Goal: Task Accomplishment & Management: Manage account settings

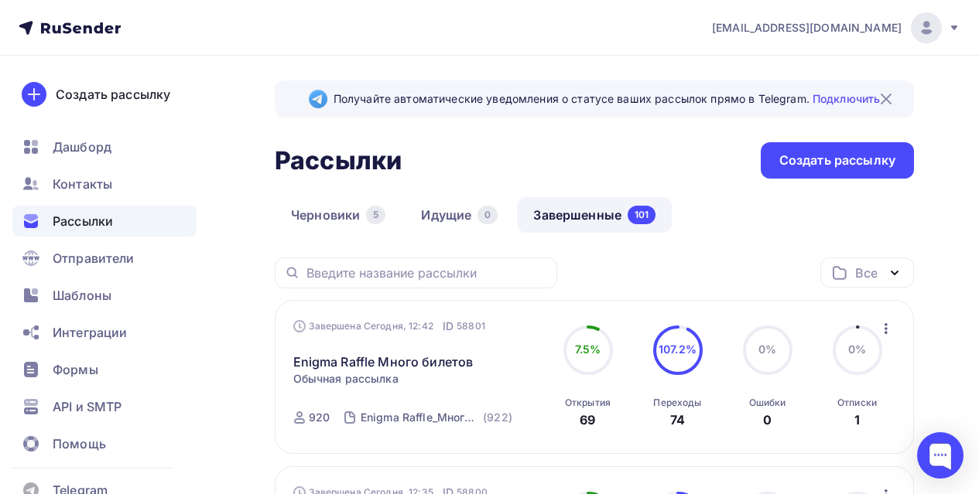
click at [104, 221] on span "Рассылки" at bounding box center [83, 221] width 60 height 19
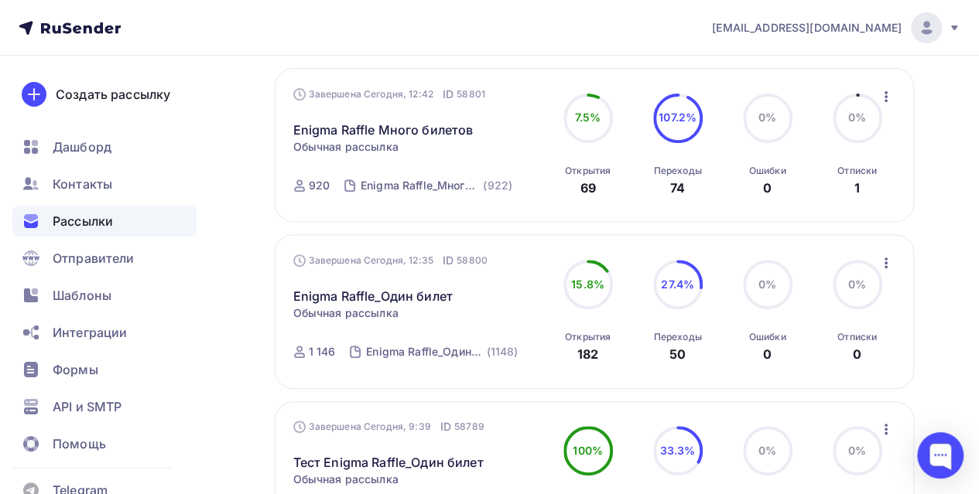
scroll to position [232, 0]
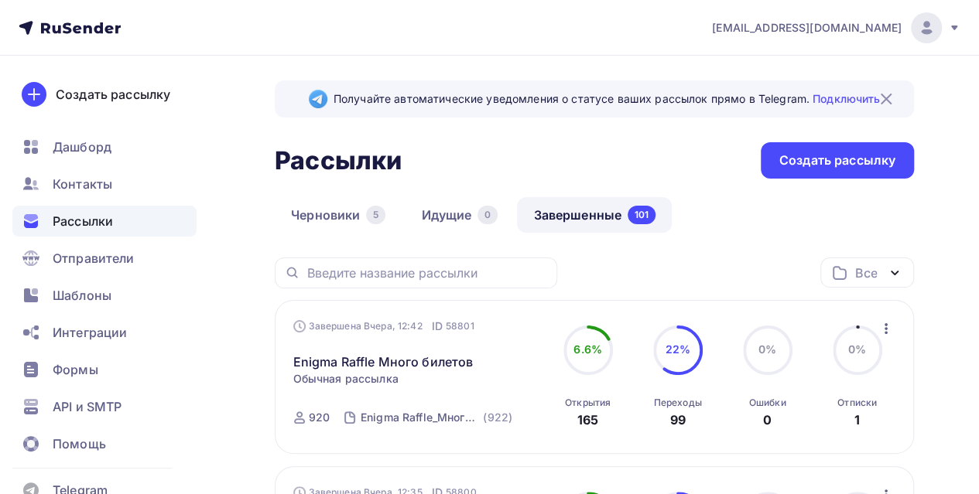
scroll to position [155, 0]
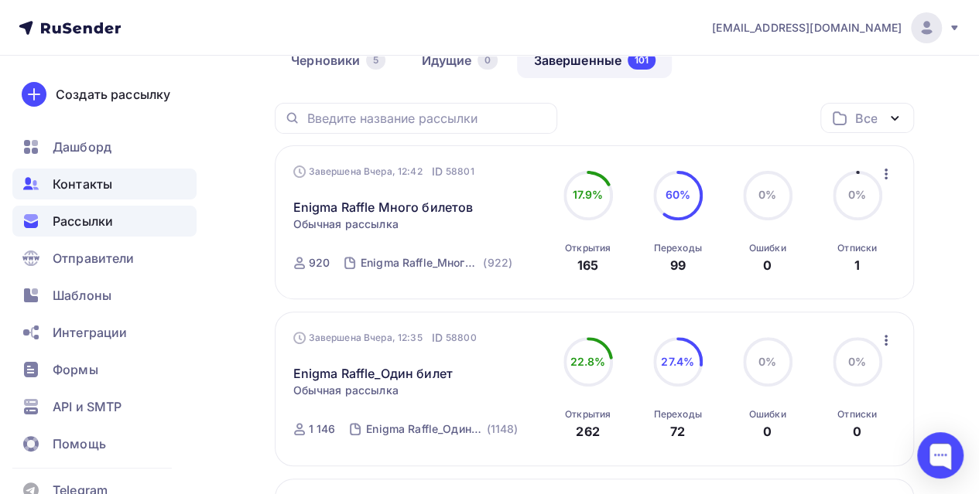
click at [101, 193] on span "Контакты" at bounding box center [83, 184] width 60 height 19
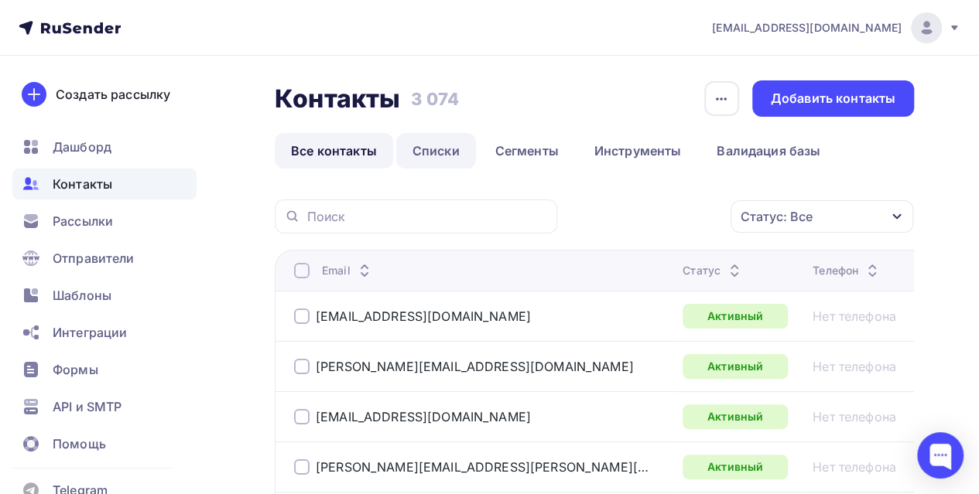
click at [436, 160] on link "Списки" at bounding box center [436, 151] width 80 height 36
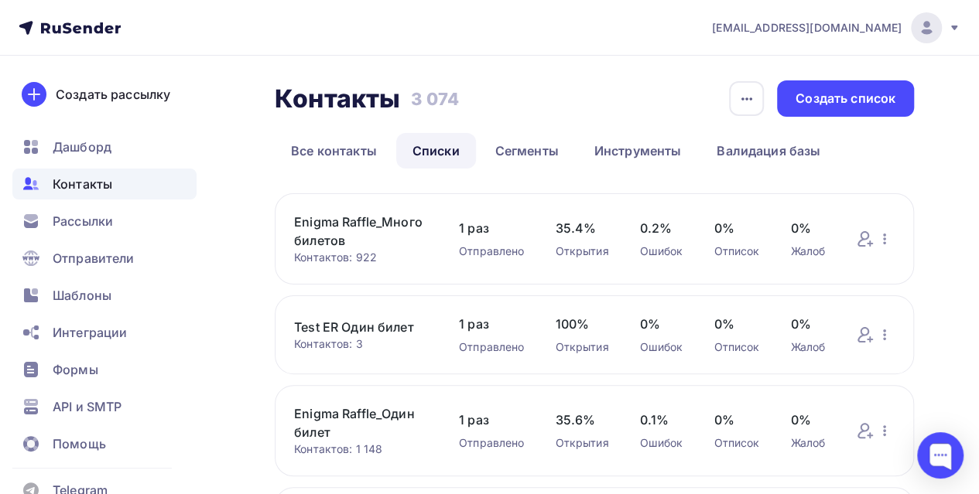
click at [371, 218] on link "Enigma Raffle_Много билетов" at bounding box center [361, 231] width 134 height 37
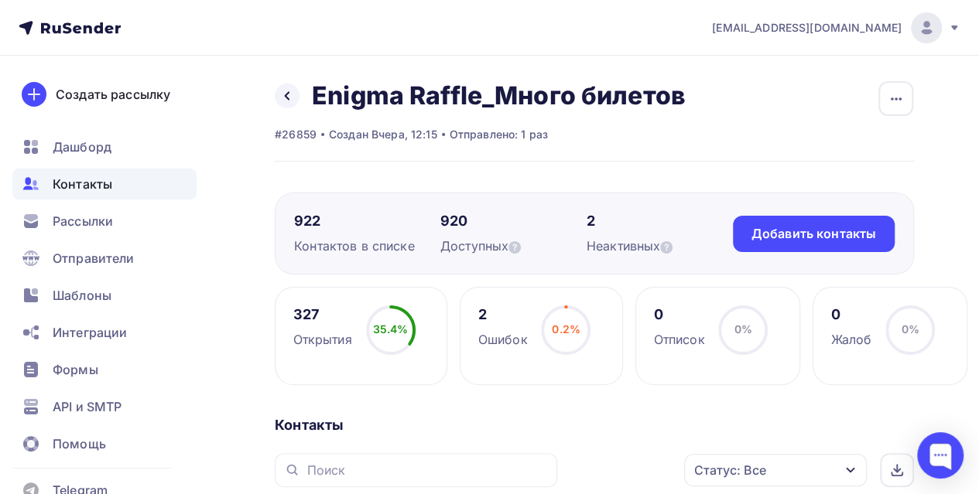
scroll to position [155, 0]
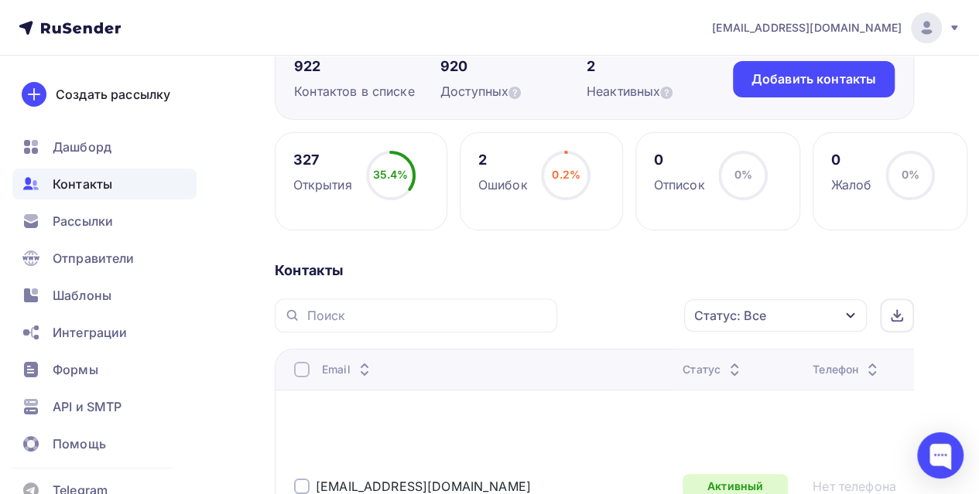
click at [514, 178] on div "Ошибок" at bounding box center [503, 185] width 50 height 19
click at [583, 180] on circle at bounding box center [565, 175] width 46 height 46
click at [683, 372] on div "Статус" at bounding box center [713, 369] width 61 height 15
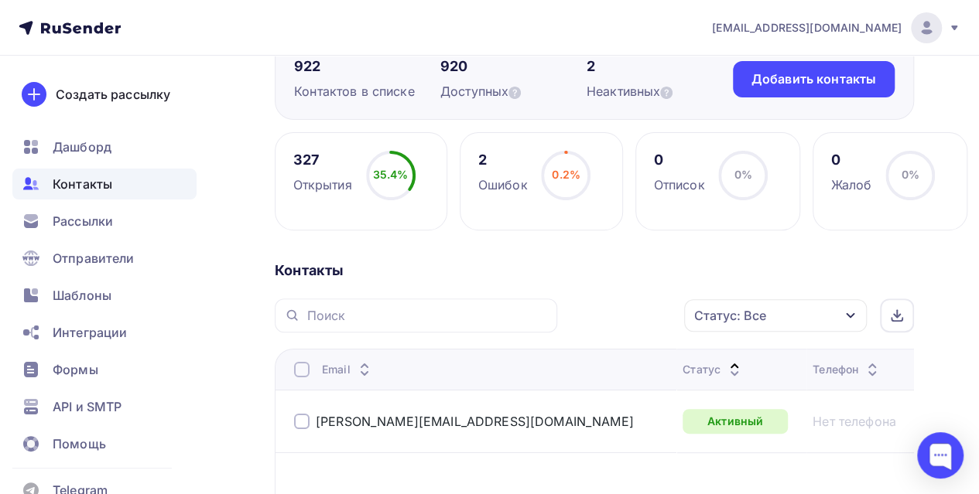
scroll to position [232, 0]
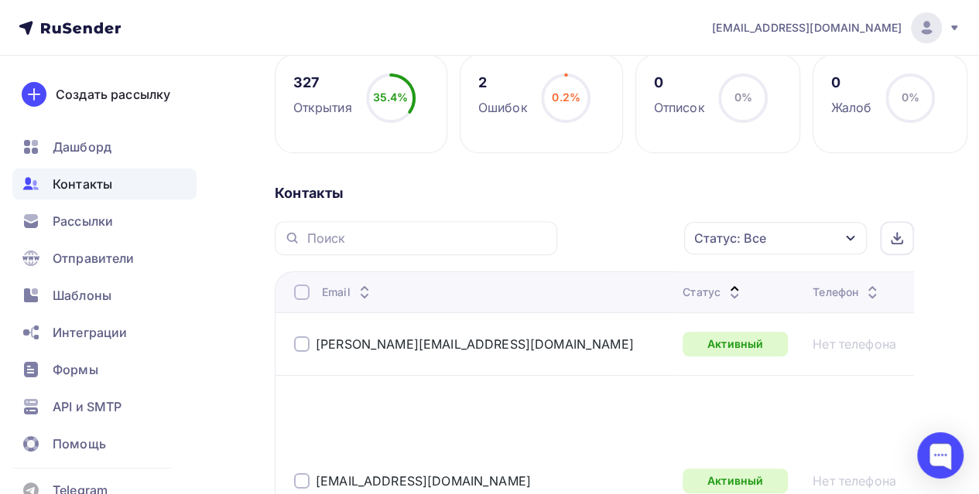
click at [683, 285] on div "Статус" at bounding box center [713, 292] width 61 height 15
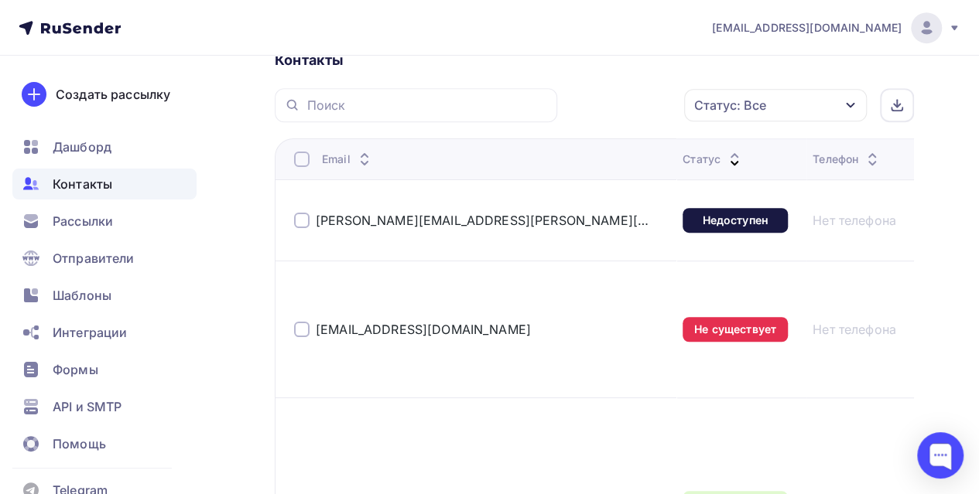
scroll to position [310, 0]
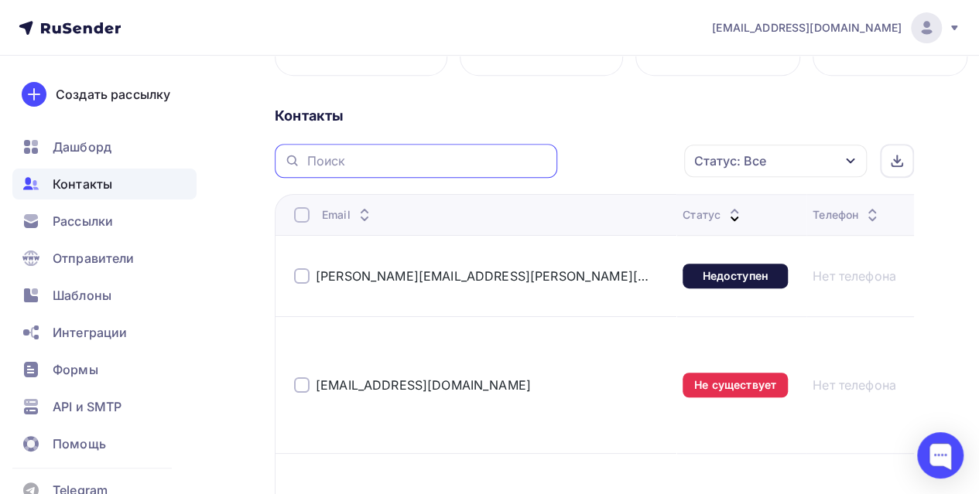
click at [373, 163] on input "text" at bounding box center [426, 160] width 241 height 17
type input "urvachev"
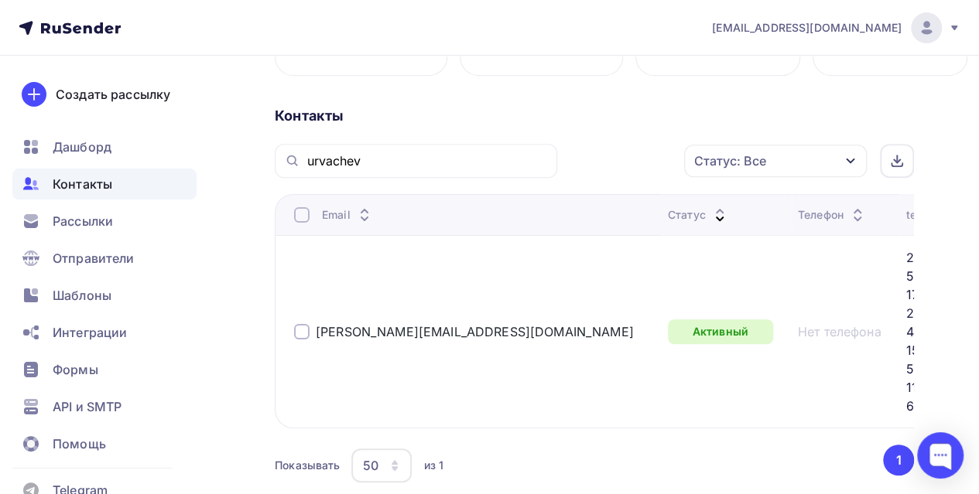
scroll to position [289, 0]
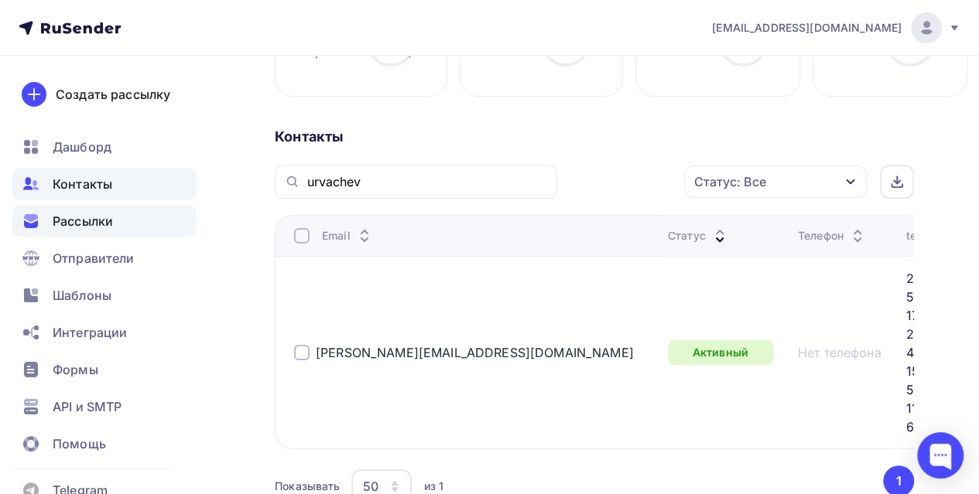
click at [87, 209] on div "Рассылки" at bounding box center [104, 221] width 184 height 31
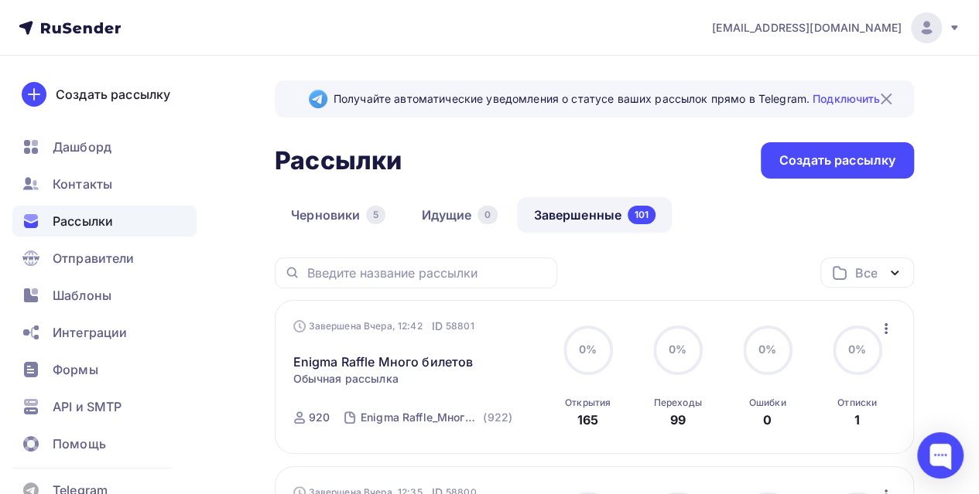
scroll to position [155, 0]
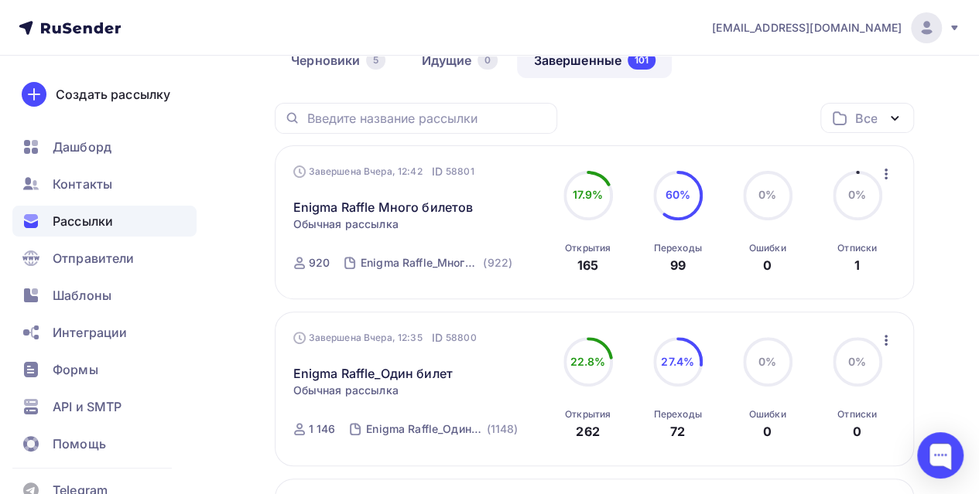
click at [428, 377] on link "Enigma Raffle_Один билет" at bounding box center [372, 373] width 159 height 19
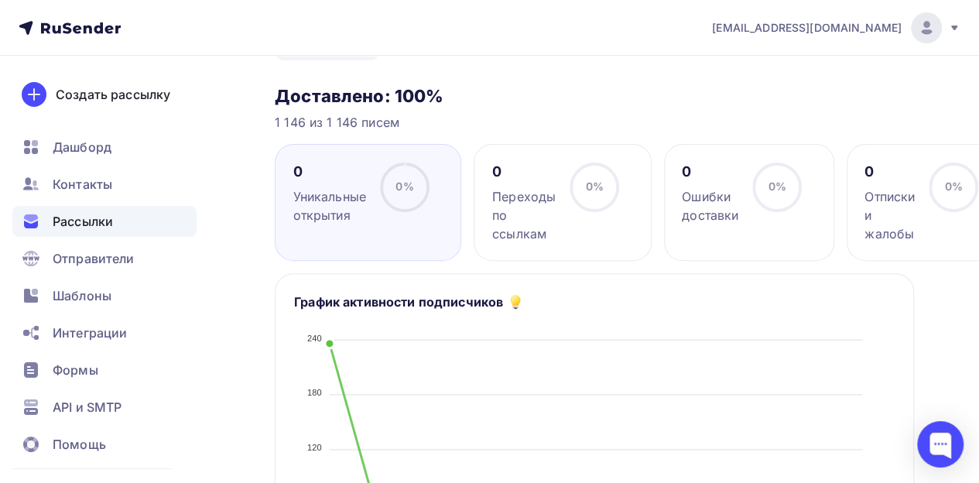
scroll to position [155, 0]
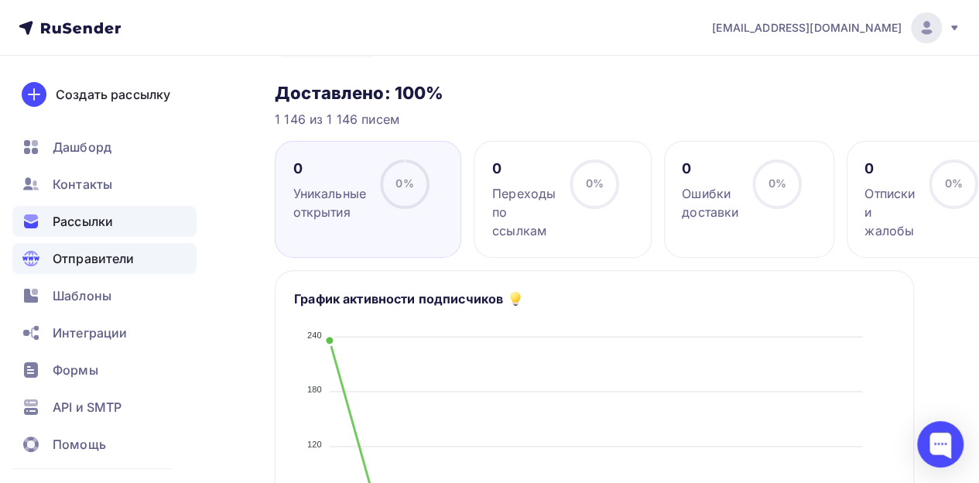
click at [91, 261] on span "Отправители" at bounding box center [94, 258] width 82 height 19
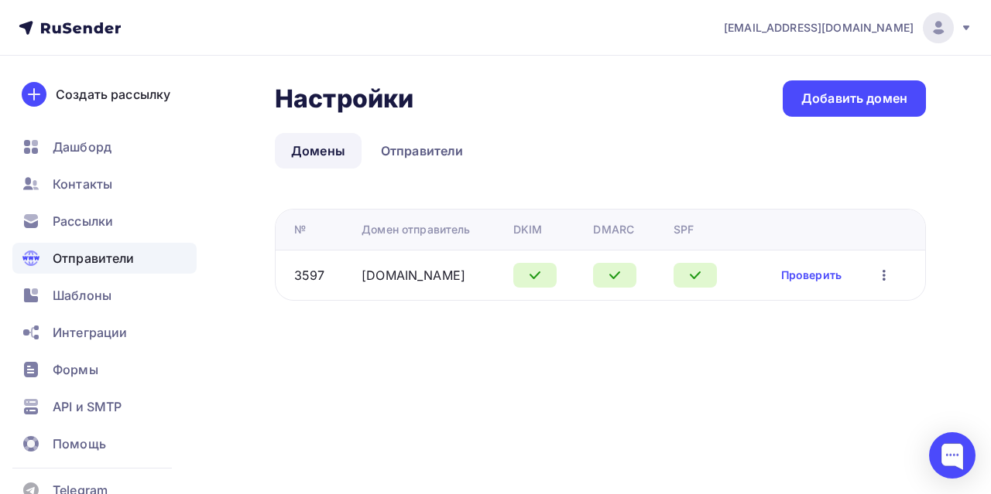
click at [138, 261] on div "Отправители" at bounding box center [104, 258] width 184 height 31
click at [86, 180] on span "Контакты" at bounding box center [83, 184] width 60 height 19
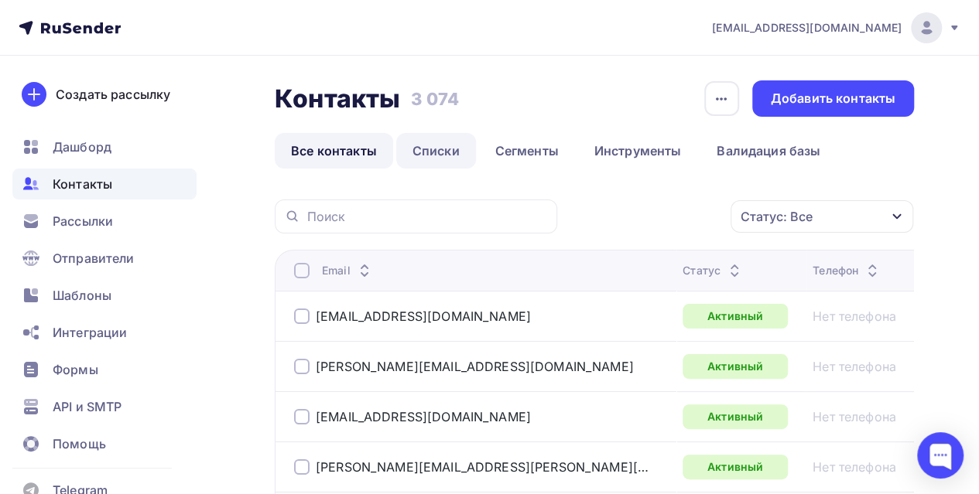
click at [439, 140] on link "Списки" at bounding box center [436, 151] width 80 height 36
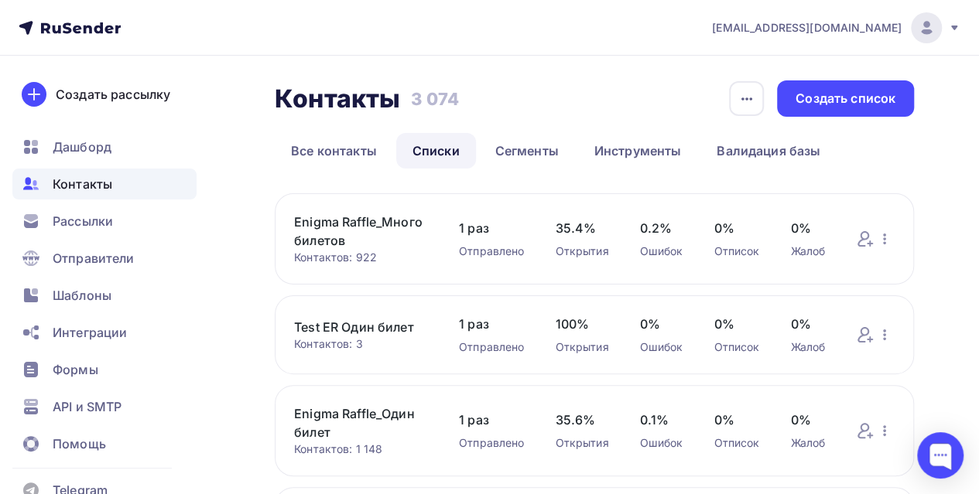
click at [366, 419] on link "Enigma Raffle_Один билет" at bounding box center [361, 423] width 134 height 37
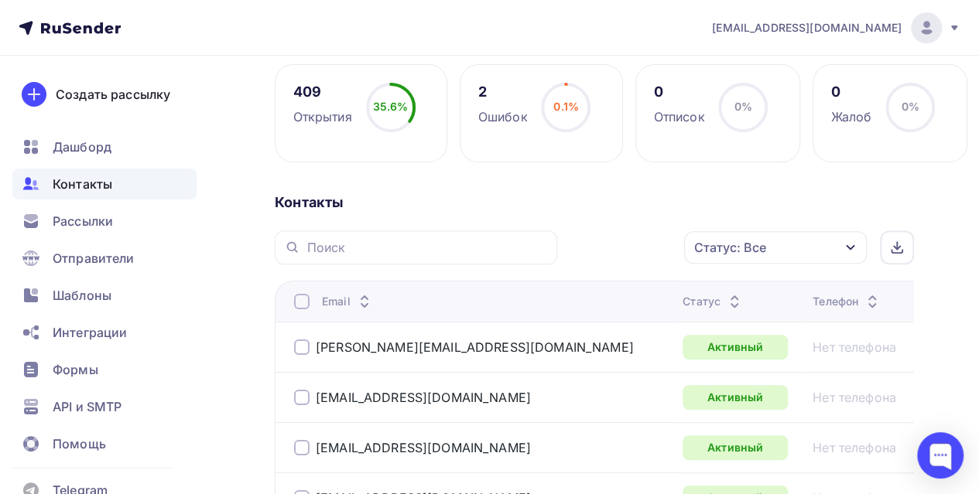
scroll to position [310, 0]
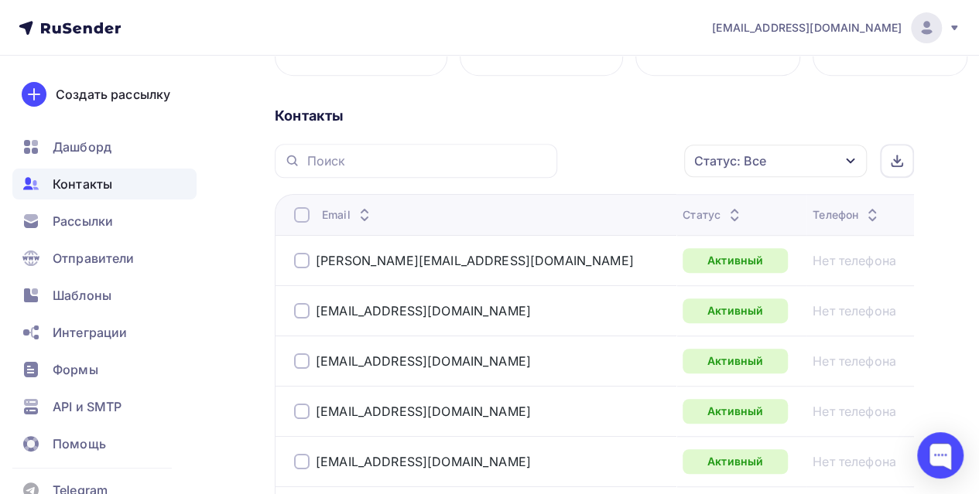
click at [683, 209] on div "Статус" at bounding box center [713, 214] width 61 height 15
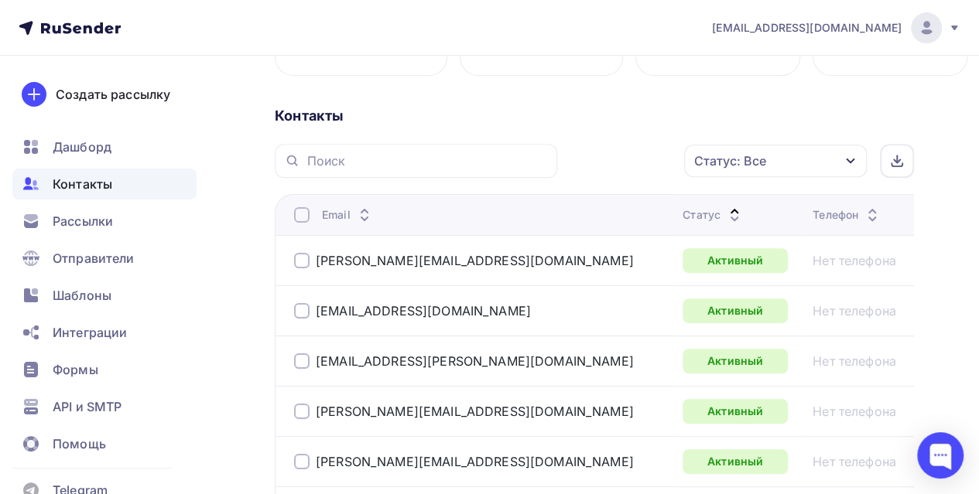
click at [683, 217] on div "Статус" at bounding box center [713, 214] width 61 height 15
